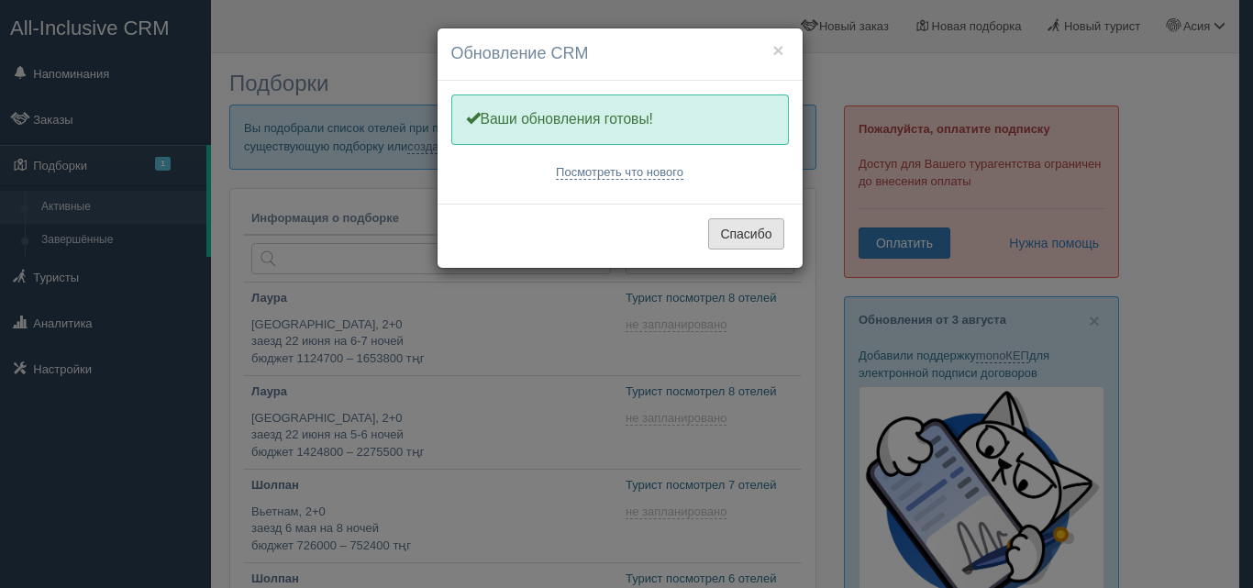
click at [735, 228] on button "Спасибо" at bounding box center [745, 233] width 75 height 31
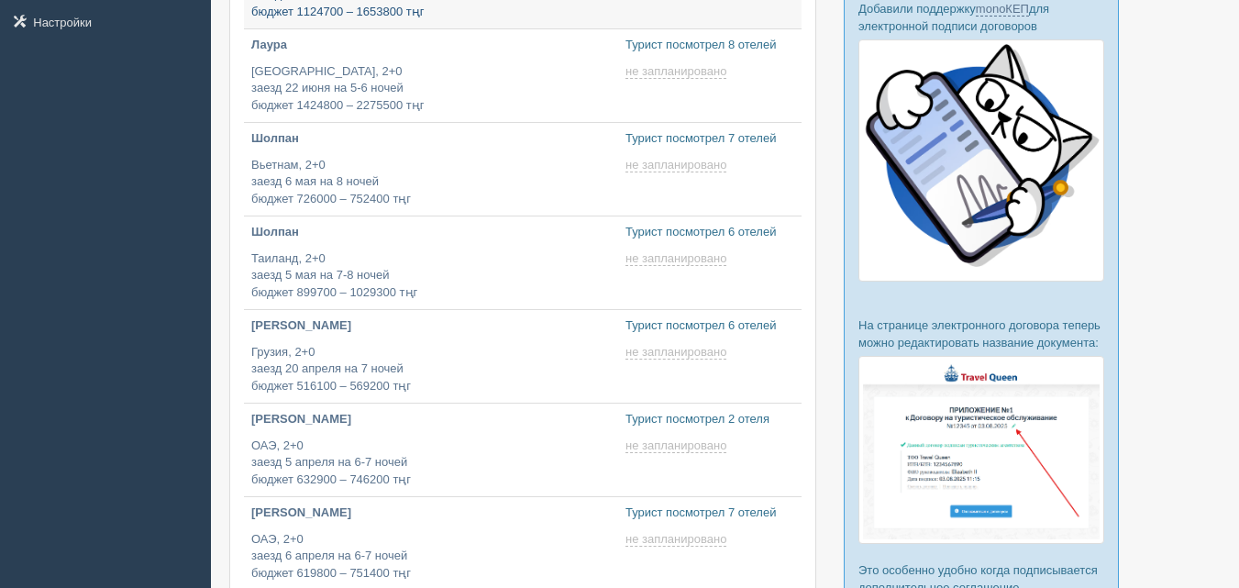
scroll to position [367, 0]
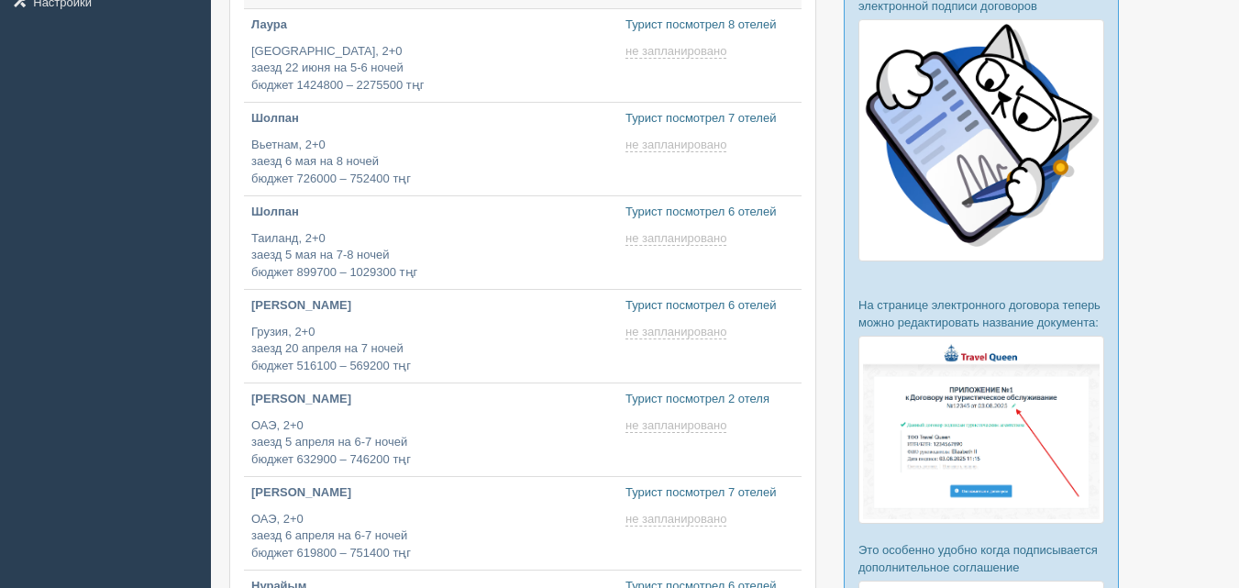
type input "[DATE] 16:20"
type input "[DATE] 13:55"
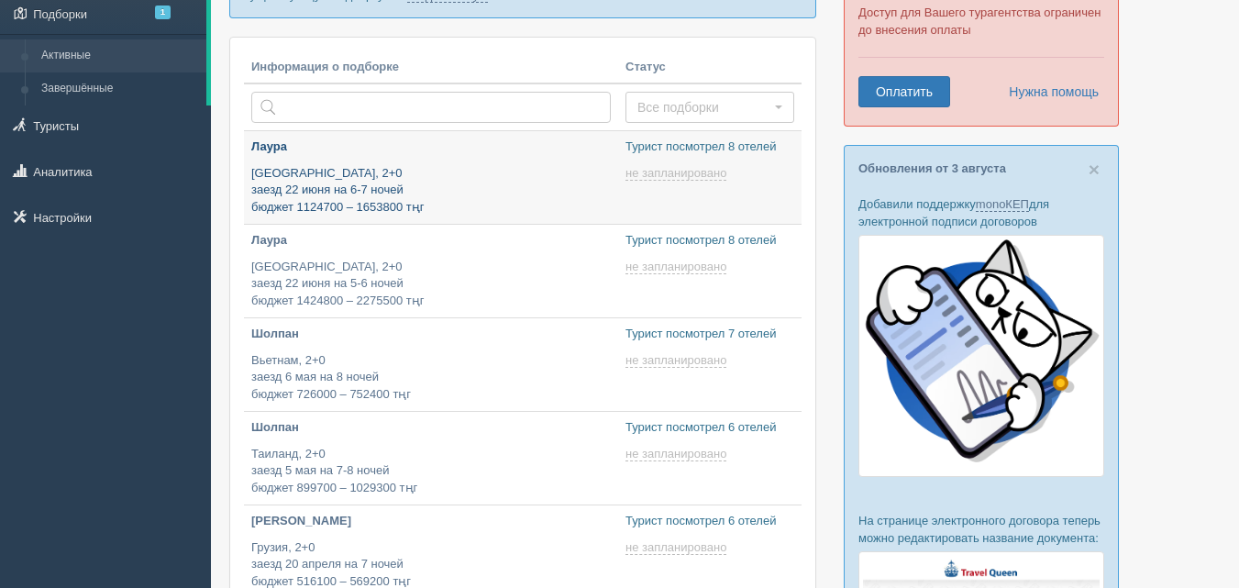
scroll to position [183, 0]
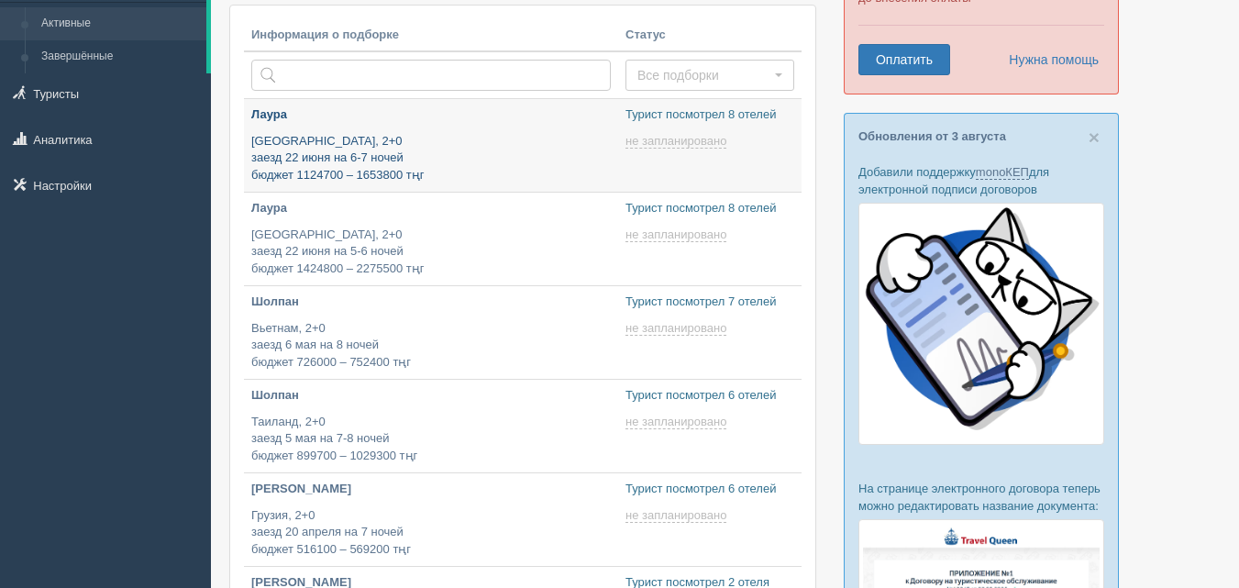
type input "[DATE] 13:30"
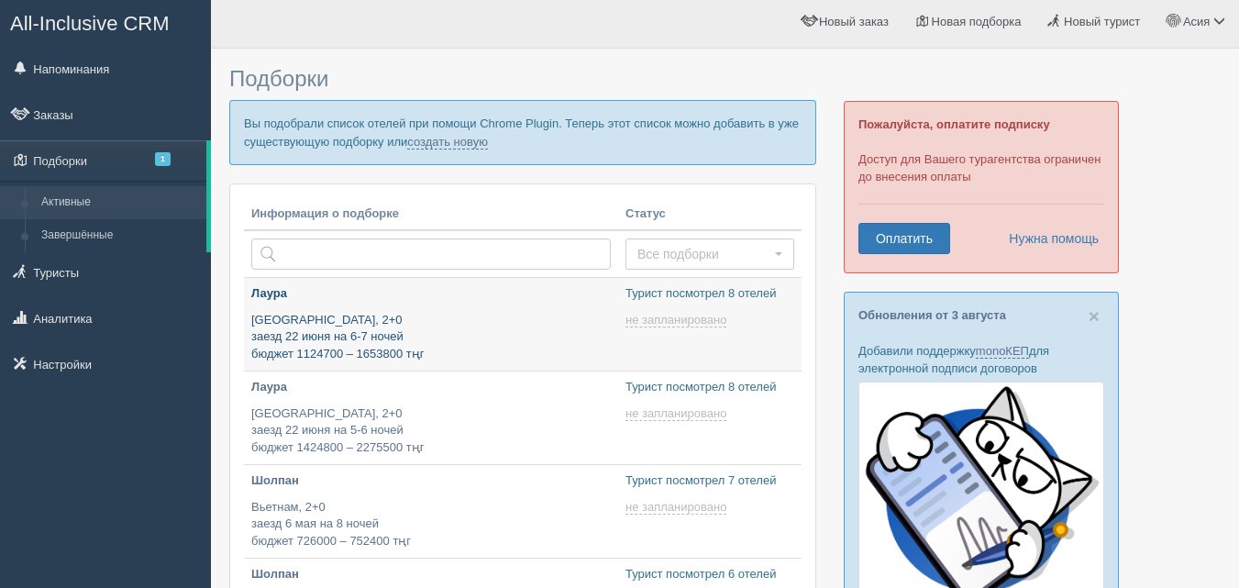
scroll to position [0, 0]
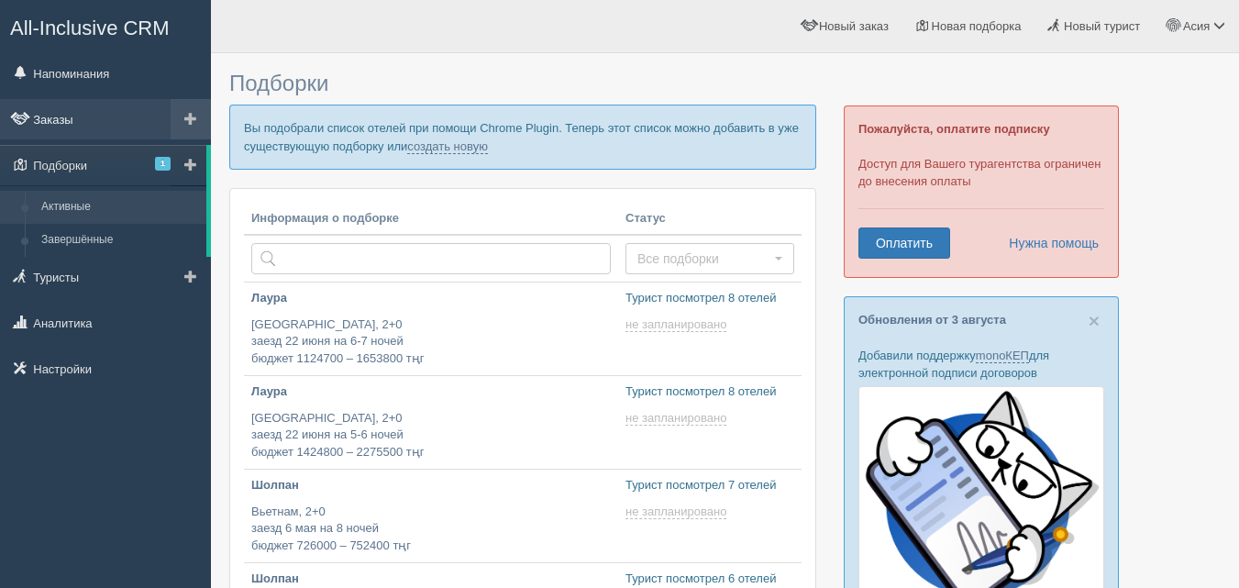
click at [52, 118] on link "Заказы" at bounding box center [105, 119] width 211 height 40
